Goal: Task Accomplishment & Management: Manage account settings

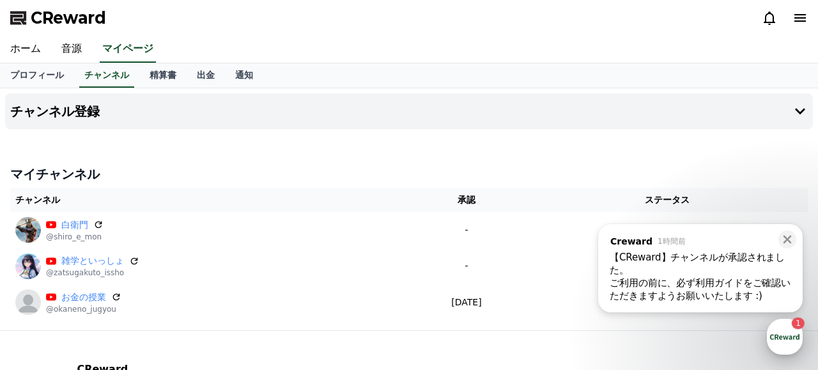
click at [783, 333] on div "button" at bounding box center [785, 336] width 36 height 36
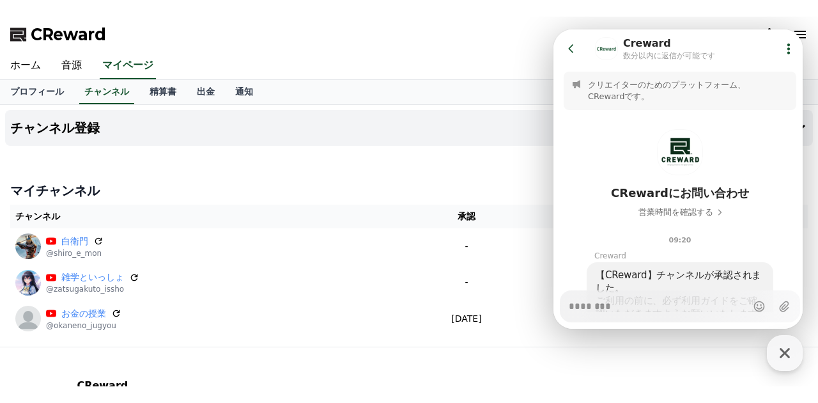
scroll to position [210, 0]
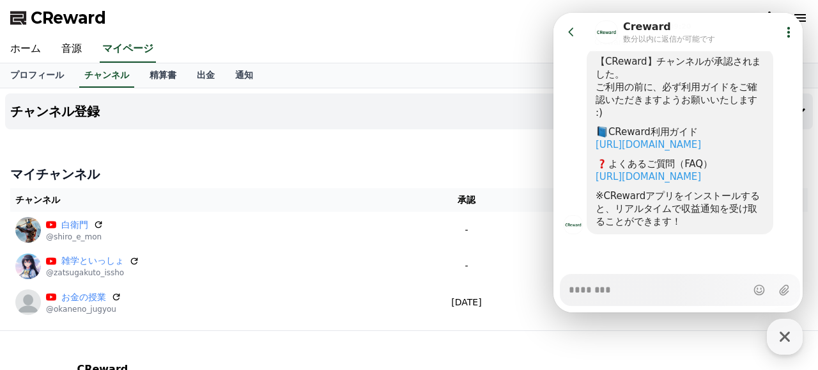
click at [570, 33] on icon at bounding box center [570, 31] width 5 height 8
type textarea "*"
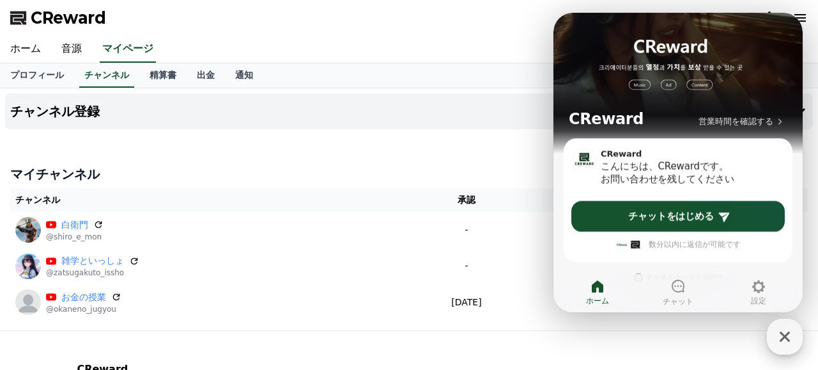
click at [793, 339] on icon "button" at bounding box center [785, 336] width 23 height 23
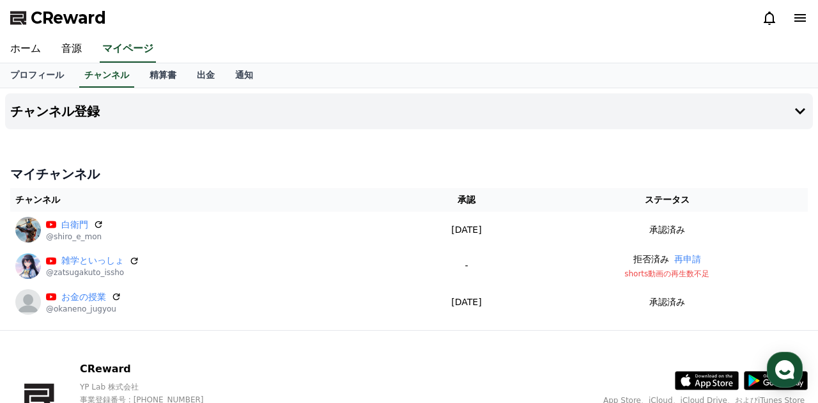
click at [355, 143] on div "チャンネル登録 マイチャンネル チャンネル 承認 ステータス 白衛門 @shiro_e_mon 2025-08-21 08-21 承認済み 雑学といっしょ @…" at bounding box center [409, 209] width 818 height 242
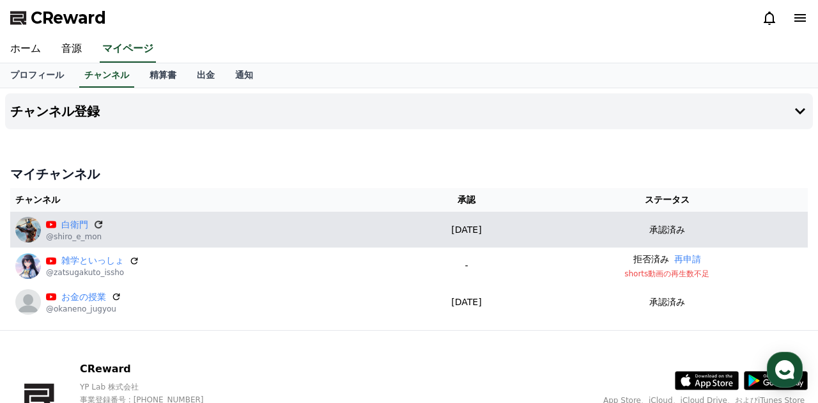
click at [100, 222] on icon at bounding box center [99, 225] width 12 height 12
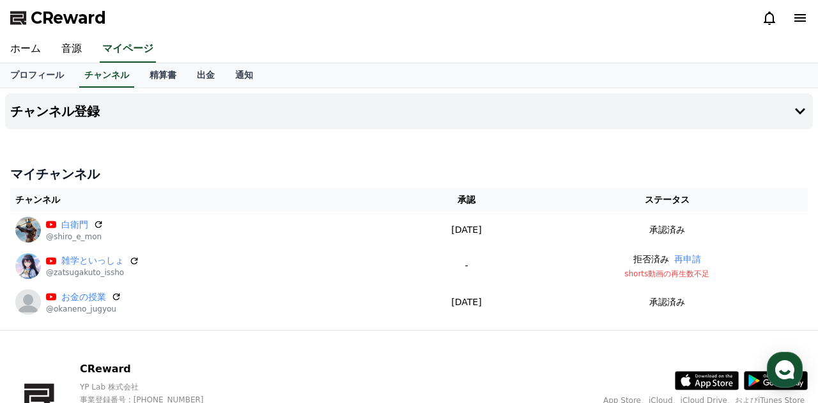
click at [205, 134] on div at bounding box center [409, 134] width 808 height 10
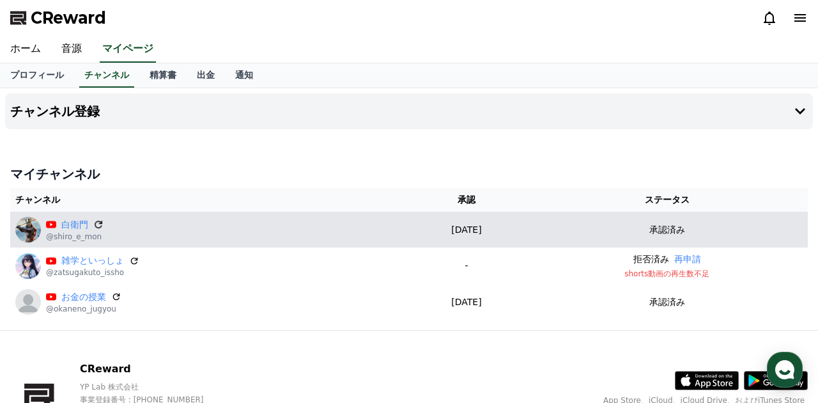
click at [101, 224] on icon at bounding box center [99, 225] width 12 height 12
click at [99, 224] on icon at bounding box center [99, 225] width 12 height 12
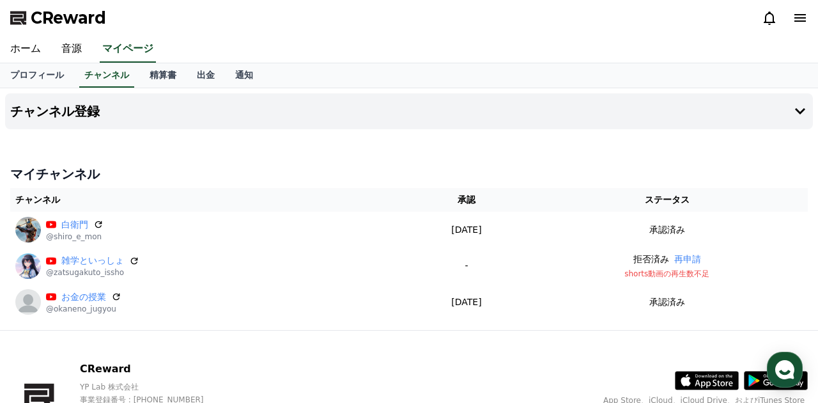
click at [240, 157] on div "チャンネル登録 マイチャンネル チャンネル 承認 ステータス 白衛門 @shiro_e_mon 2025-08-21 08-21 承認済み 雑学といっしょ @…" at bounding box center [409, 209] width 818 height 242
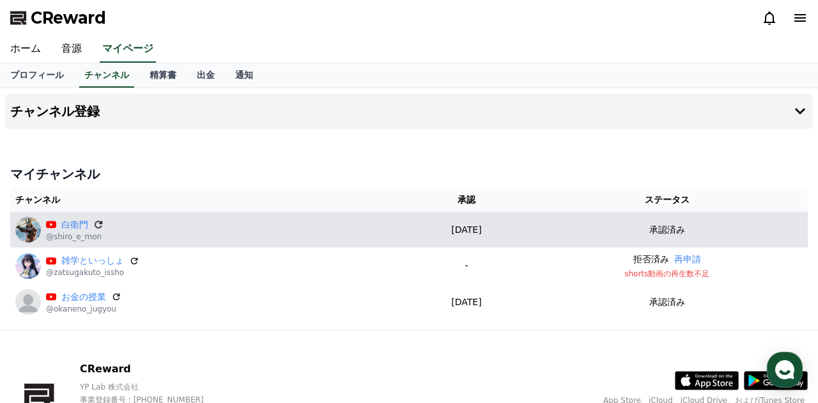
click at [97, 226] on icon at bounding box center [99, 225] width 12 height 12
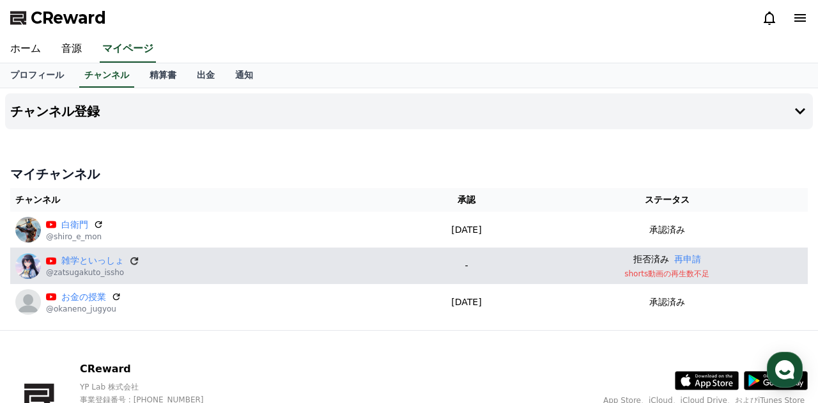
click at [133, 261] on icon at bounding box center [135, 261] width 12 height 12
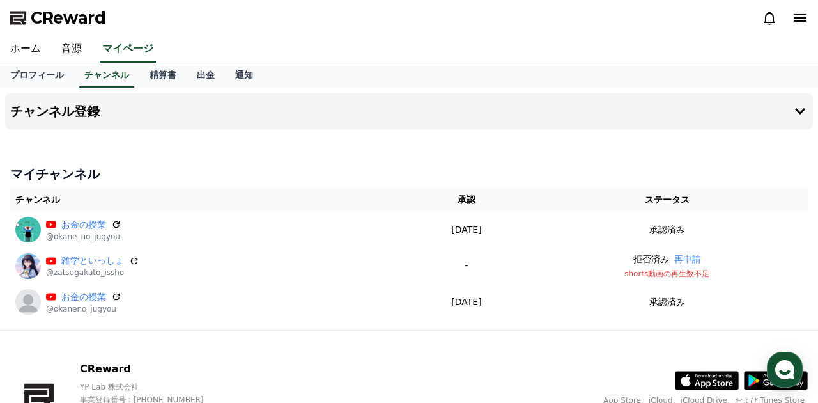
click at [366, 184] on div "マイチャンネル チャンネル 承認 ステータス お金の授業 @okane_no_jugyou 2025-08-21 08-21 承認済み 雑学といっしょ @za…" at bounding box center [409, 242] width 808 height 165
click at [325, 144] on div "チャンネル登録 マイチャンネル チャンネル 承認 ステータス お金の授業 @okane_no_jugyou [DATE] 08-21 承認済み 雑学といっしょ…" at bounding box center [409, 209] width 818 height 242
